Goal: Transaction & Acquisition: Purchase product/service

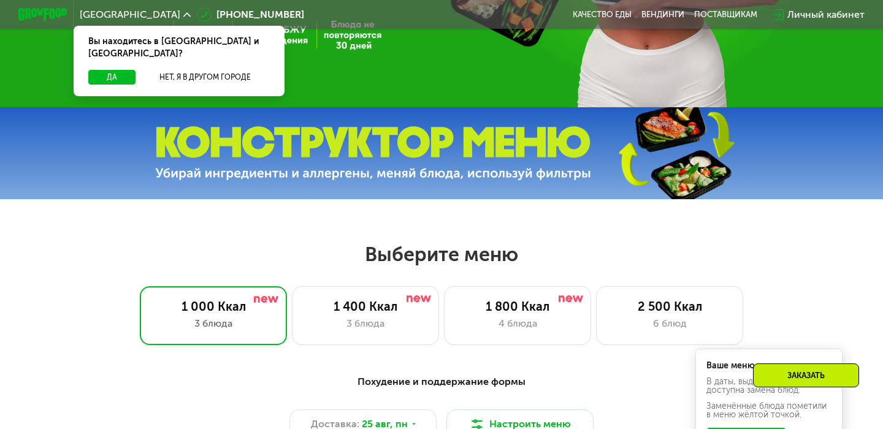
scroll to position [289, 0]
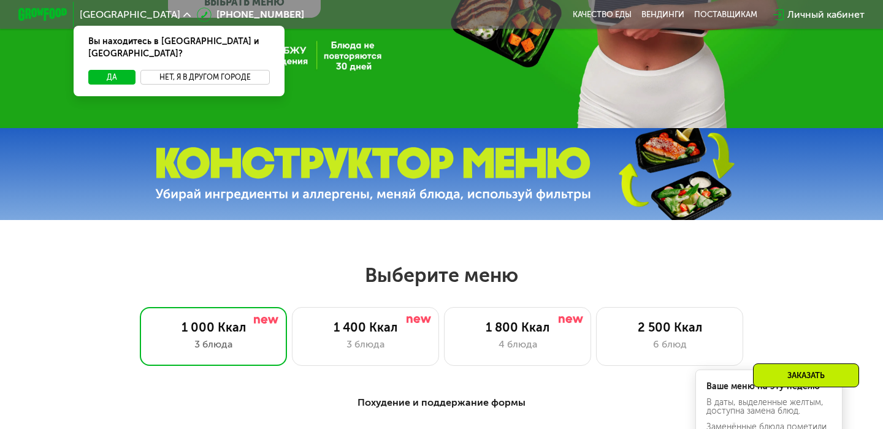
click at [228, 70] on button "Нет, я в другом городе" at bounding box center [204, 77] width 129 height 15
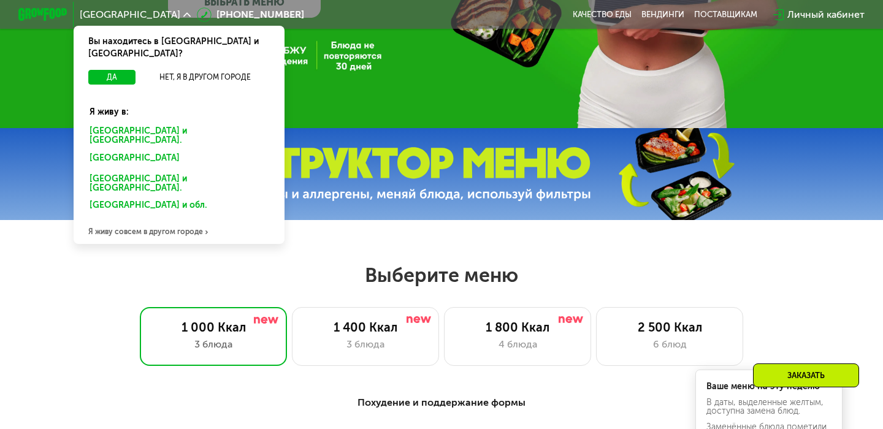
click at [163, 150] on div "Санкт-Петербурге и обл." at bounding box center [176, 160] width 191 height 20
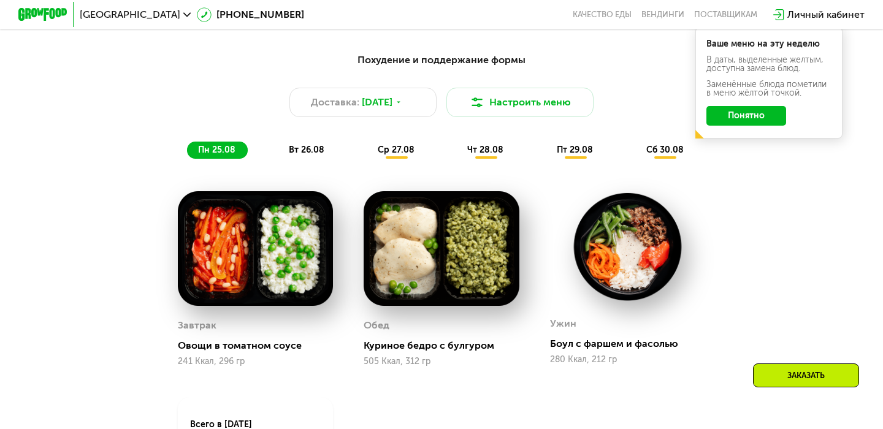
scroll to position [633, 0]
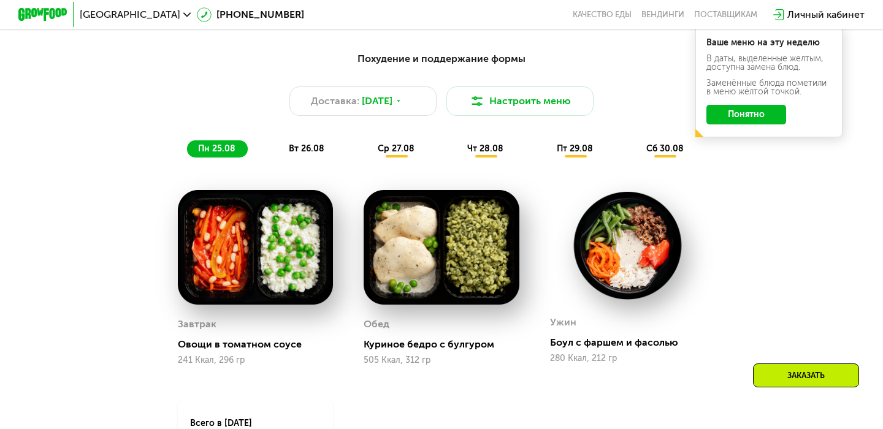
click at [311, 147] on span "вт 26.08" at bounding box center [307, 149] width 36 height 10
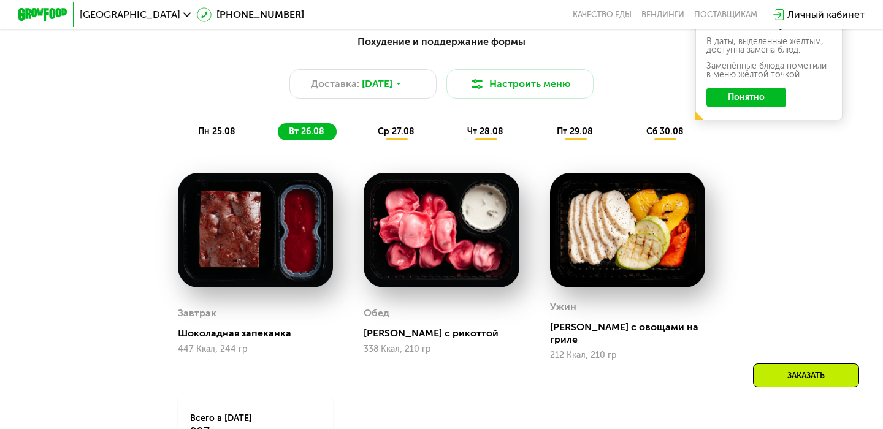
scroll to position [651, 0]
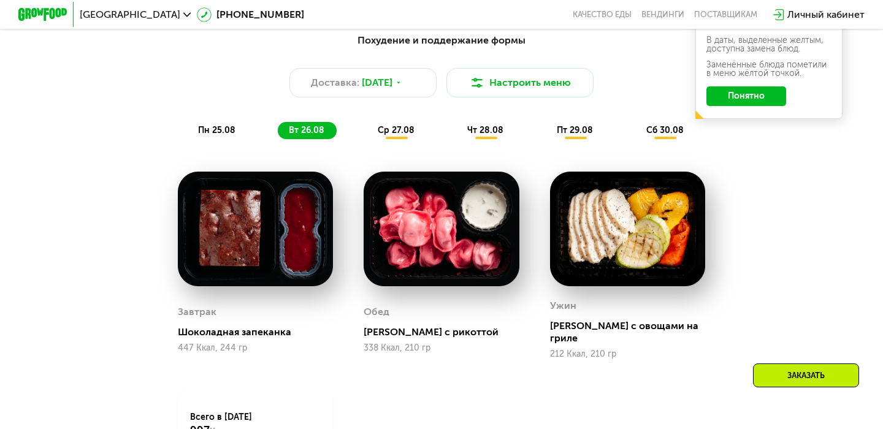
click at [399, 127] on span "ср 27.08" at bounding box center [396, 130] width 37 height 10
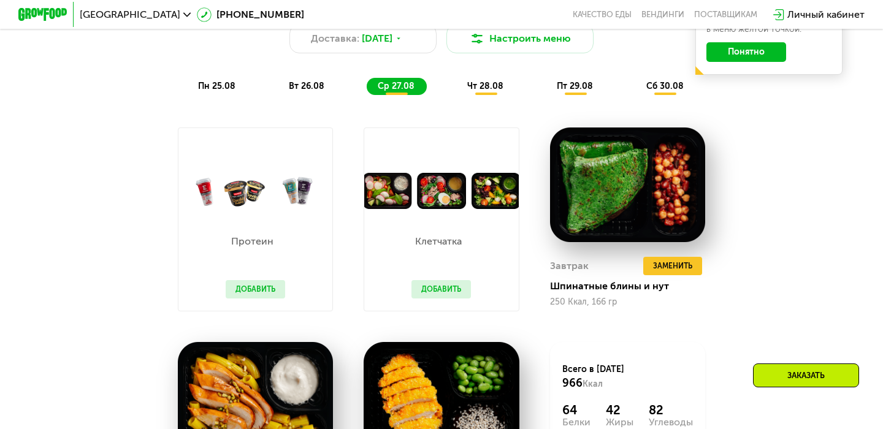
scroll to position [688, 0]
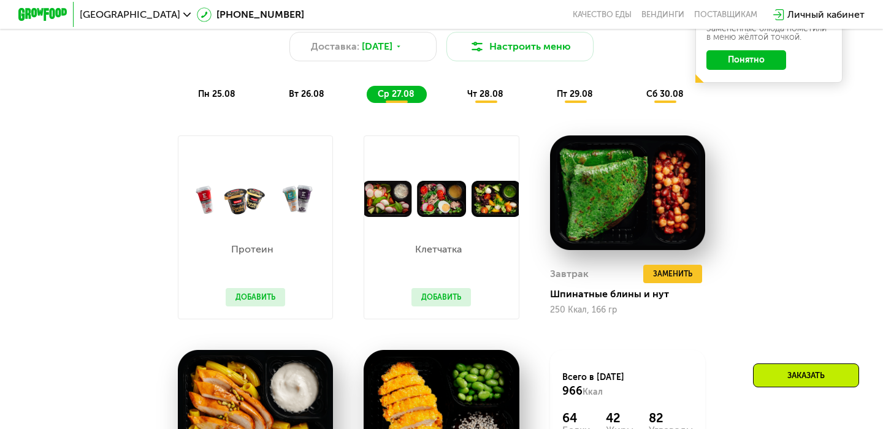
click at [490, 90] on span "чт 28.08" at bounding box center [485, 94] width 36 height 10
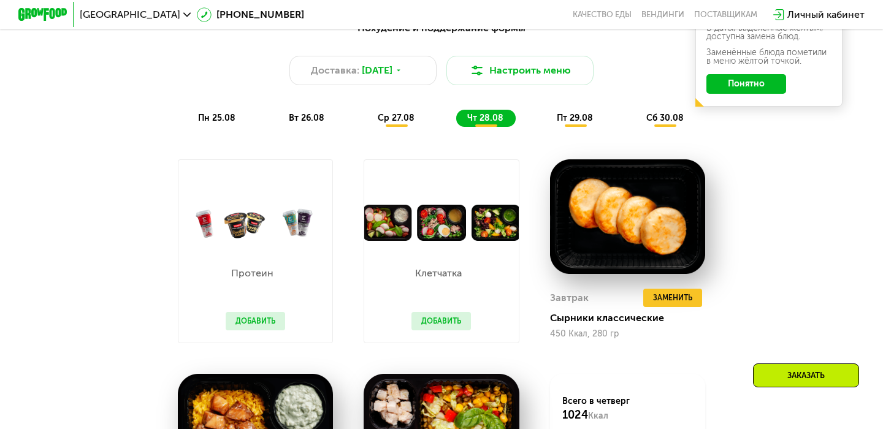
scroll to position [664, 0]
click at [583, 117] on span "пт 29.08" at bounding box center [575, 118] width 36 height 10
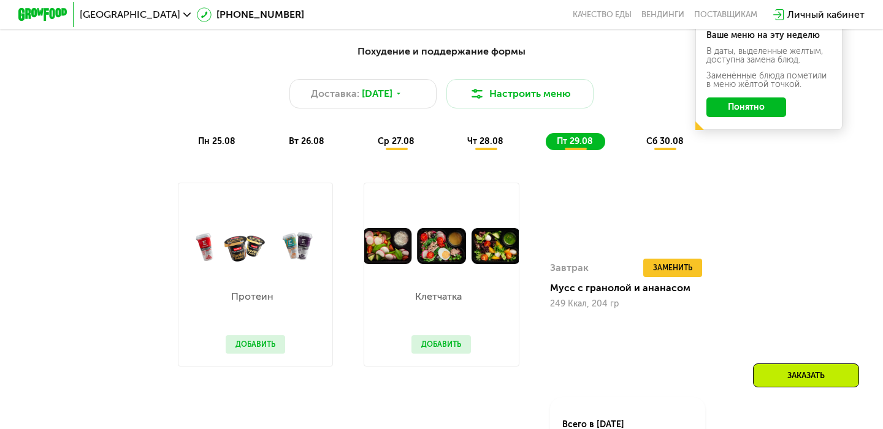
scroll to position [631, 0]
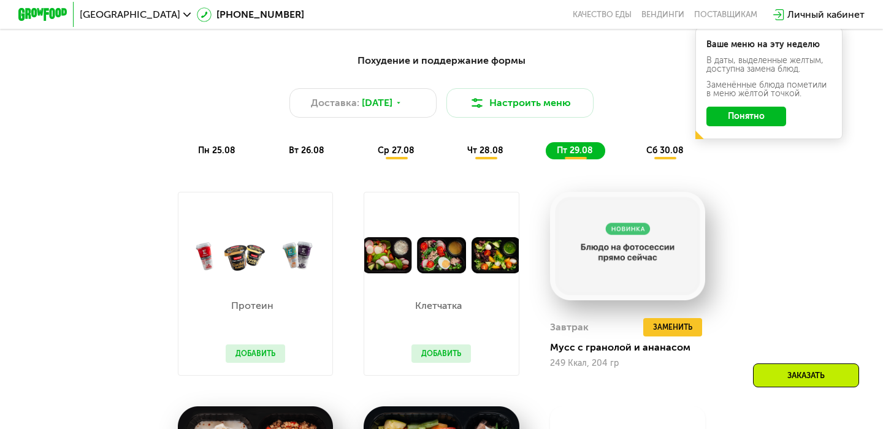
click at [665, 153] on span "сб 30.08" at bounding box center [664, 150] width 37 height 10
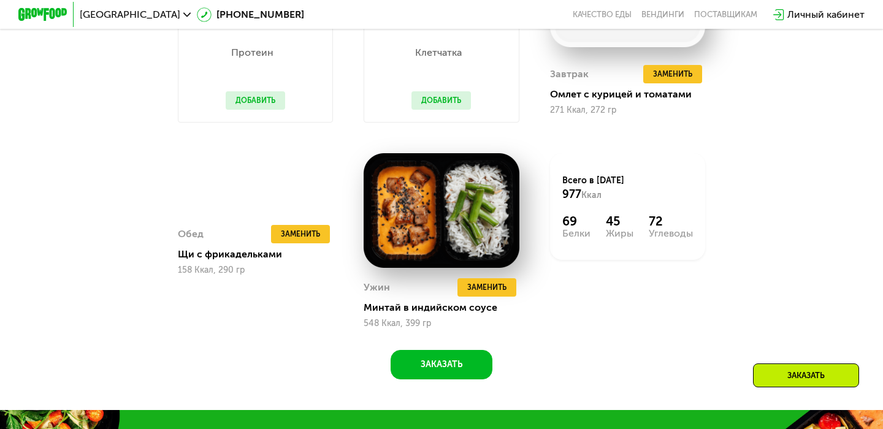
scroll to position [885, 0]
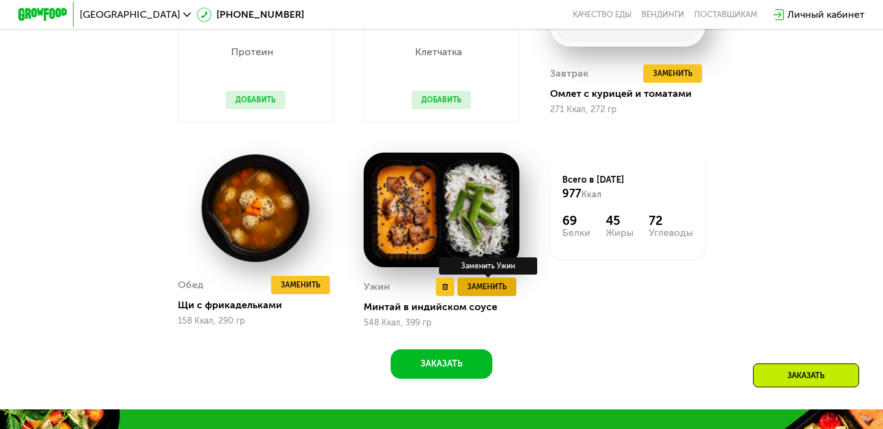
click at [479, 294] on button "Заменить" at bounding box center [487, 287] width 59 height 18
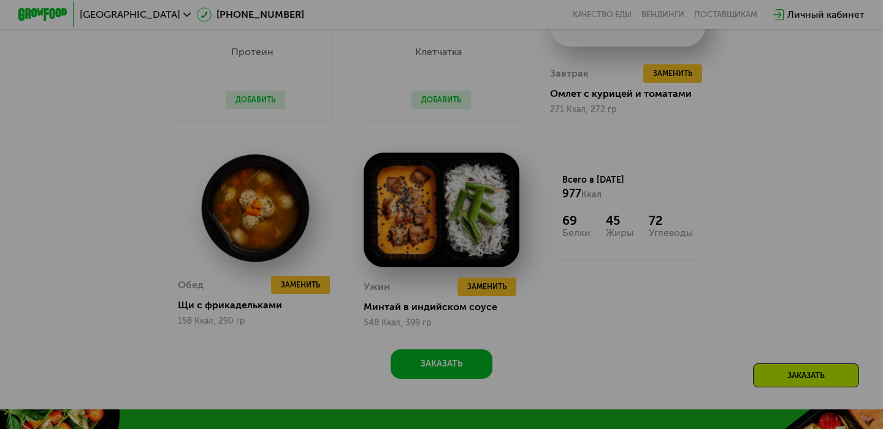
click at [491, 283] on div at bounding box center [441, 214] width 883 height 429
